Goal: Task Accomplishment & Management: Manage account settings

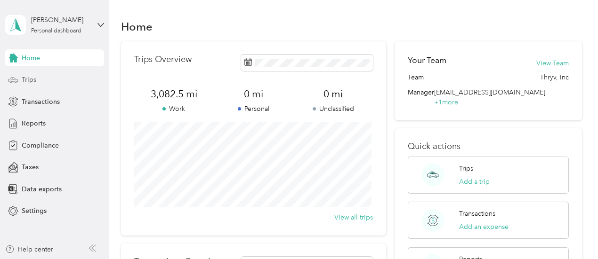
click at [34, 80] on span "Trips" at bounding box center [29, 80] width 15 height 10
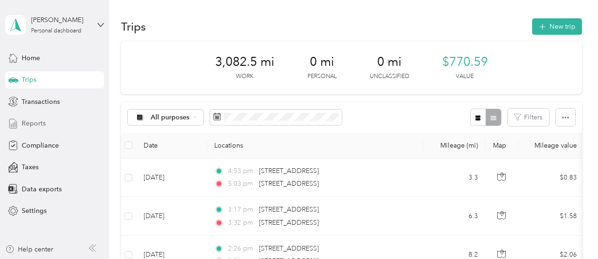
click at [32, 123] on span "Reports" at bounding box center [34, 124] width 24 height 10
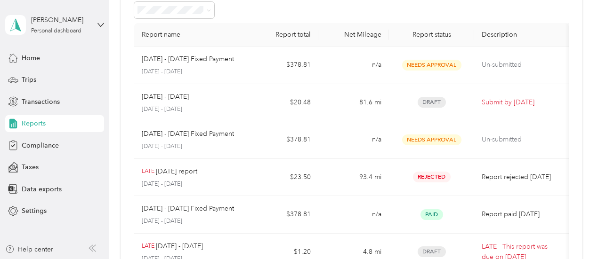
scroll to position [46, 0]
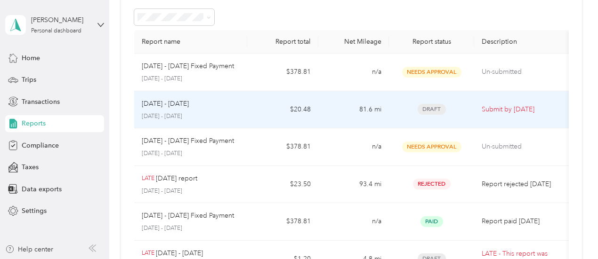
click at [256, 113] on td "$20.48" at bounding box center [282, 110] width 71 height 38
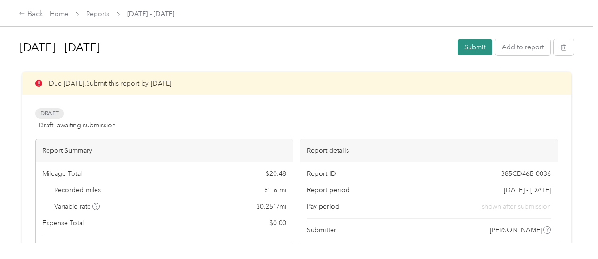
click at [465, 44] on button "Submit" at bounding box center [474, 47] width 34 height 16
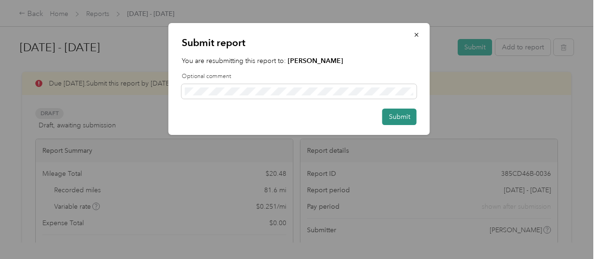
click at [406, 115] on button "Submit" at bounding box center [399, 117] width 34 height 16
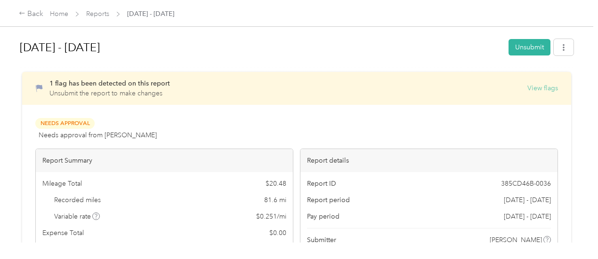
click at [527, 90] on button "View flags" at bounding box center [542, 88] width 31 height 10
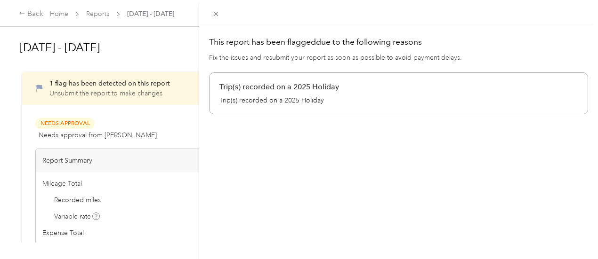
click at [384, 97] on p "Trip(s) recorded on a 2025 Holiday" at bounding box center [398, 101] width 358 height 10
click at [261, 51] on div "This report has been flagged due to the following reasons Fix the issues and re…" at bounding box center [299, 129] width 598 height 259
